Goal: Complete application form

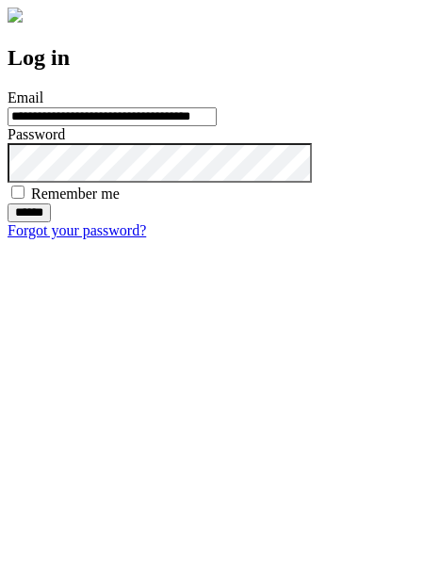
type input "**********"
click at [51, 222] on input "******" at bounding box center [29, 213] width 43 height 19
type input "**********"
click at [51, 222] on input "******" at bounding box center [29, 213] width 43 height 19
